Goal: Check status: Check status

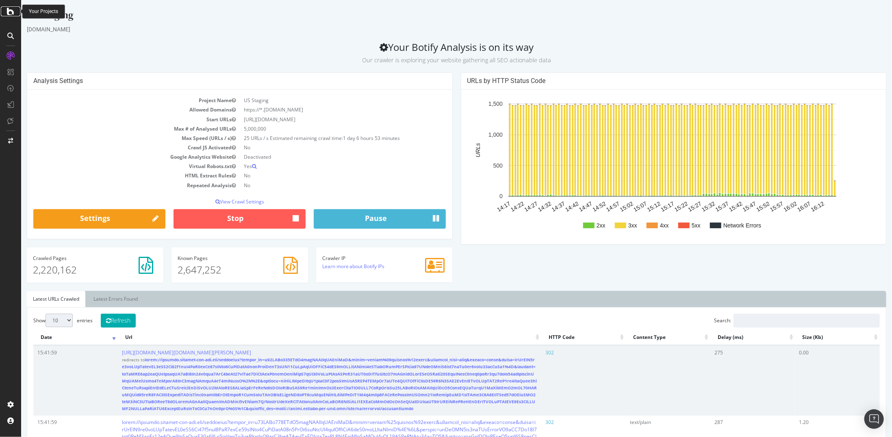
click at [13, 16] on icon at bounding box center [10, 12] width 7 height 10
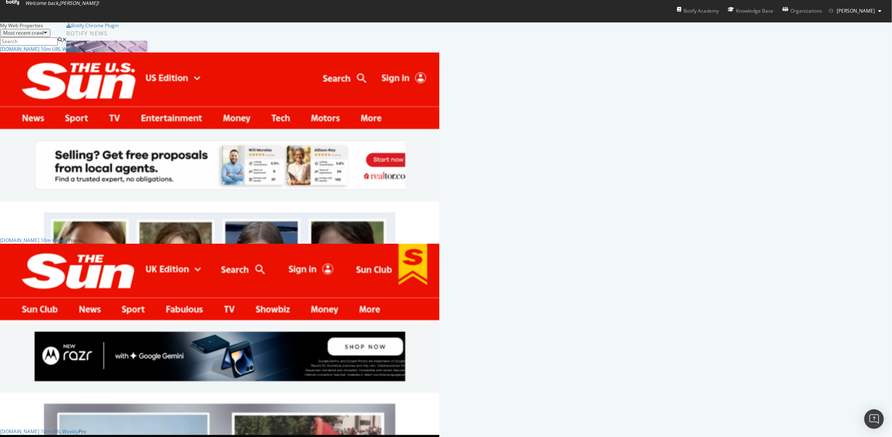
scroll to position [325, 0]
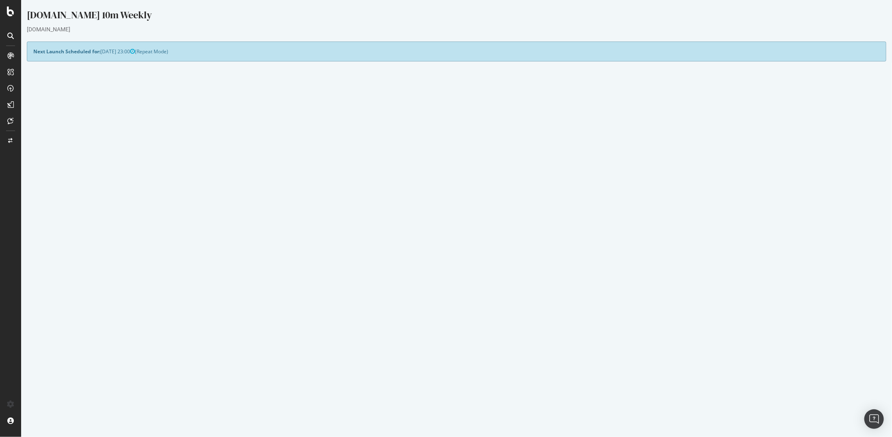
click at [70, 295] on link "[DATE] report" at bounding box center [54, 296] width 31 height 7
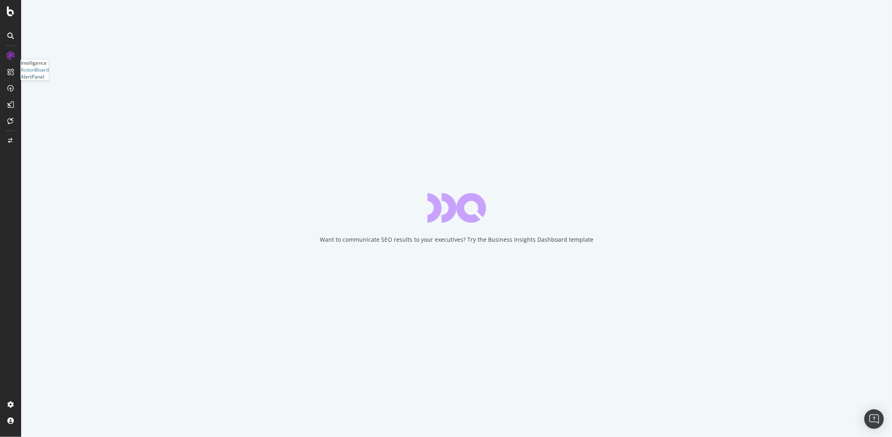
click at [44, 80] on div "AlertPanel" at bounding box center [33, 76] width 24 height 7
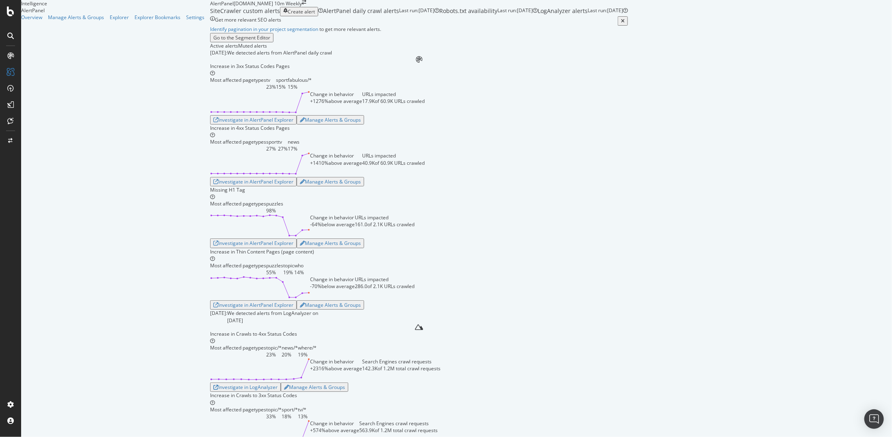
scroll to position [1626, 0]
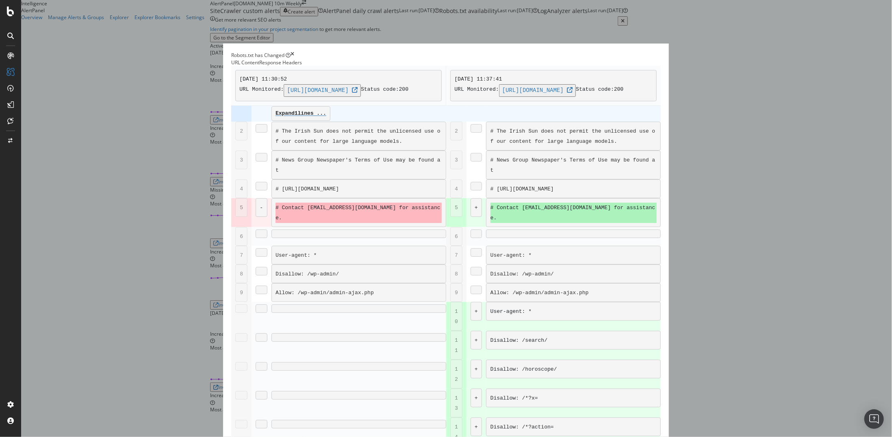
click at [725, 83] on div "Robots.txt has Changed URL Content Response Headers [DATE] 11:30:52 URL Monitor…" at bounding box center [446, 218] width 892 height 437
